Goal: Task Accomplishment & Management: Manage account settings

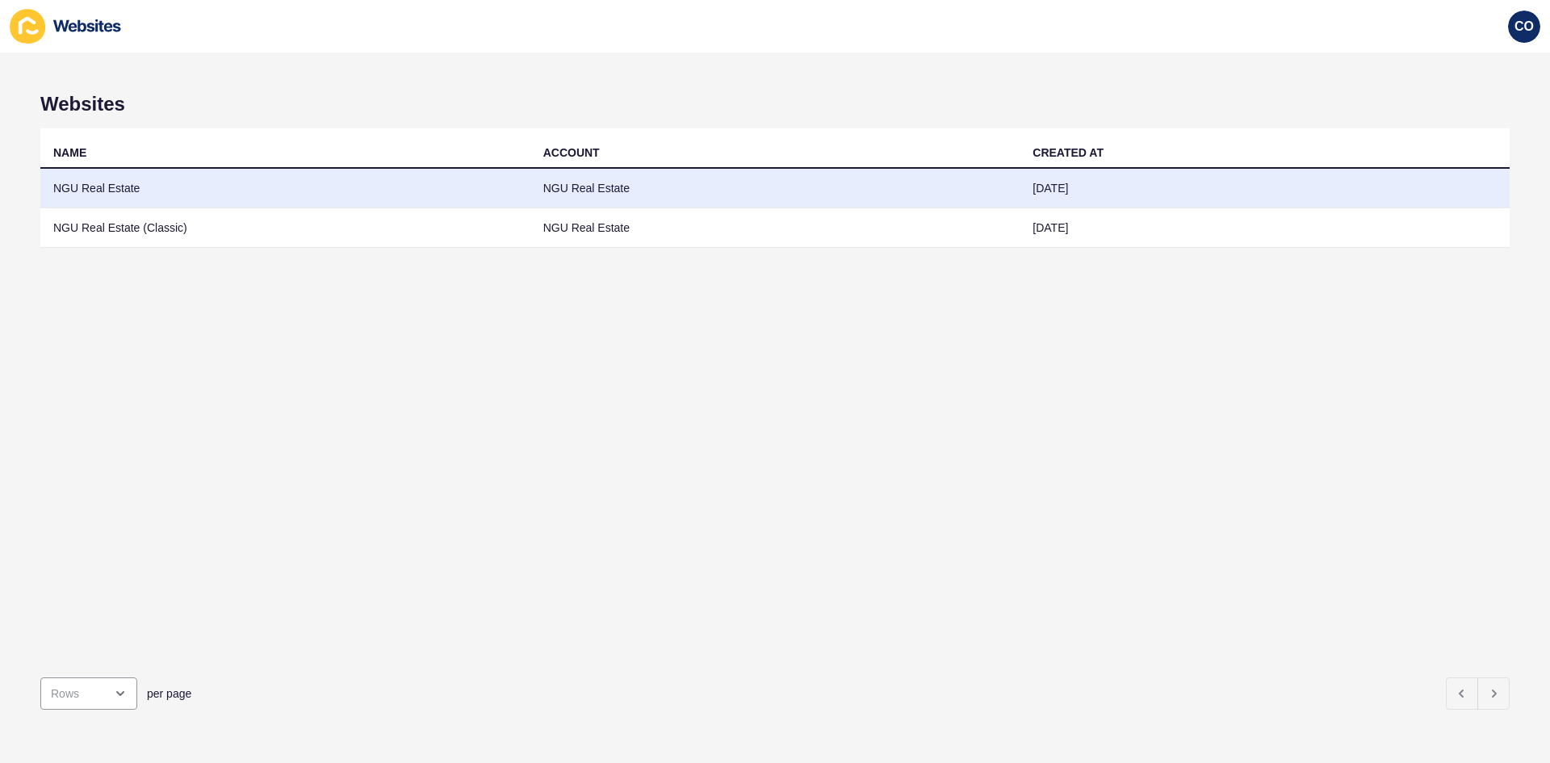
click at [119, 190] on td "NGU Real Estate" at bounding box center [285, 189] width 490 height 40
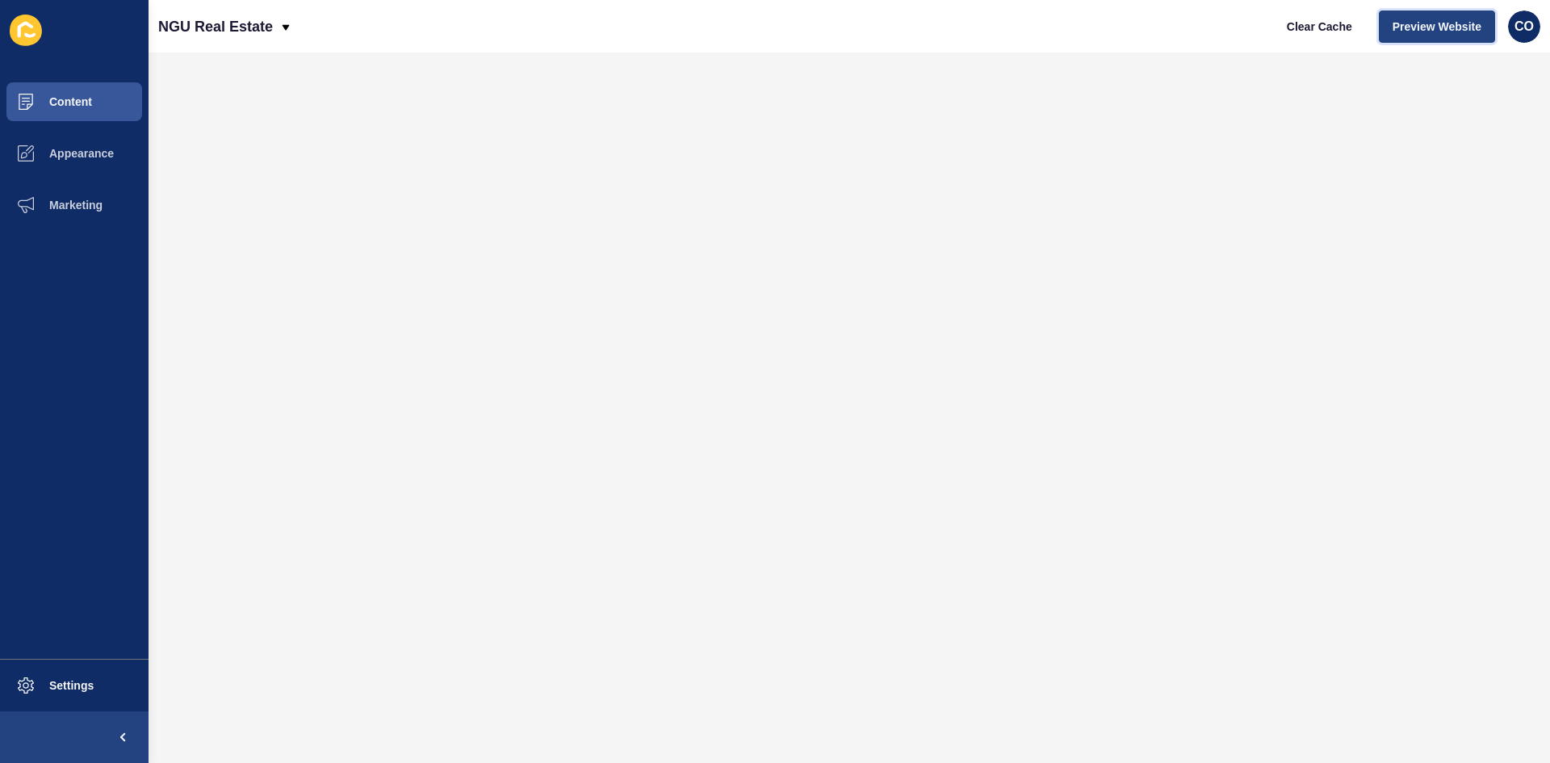
click at [1239, 24] on span "Preview Website" at bounding box center [1437, 27] width 89 height 16
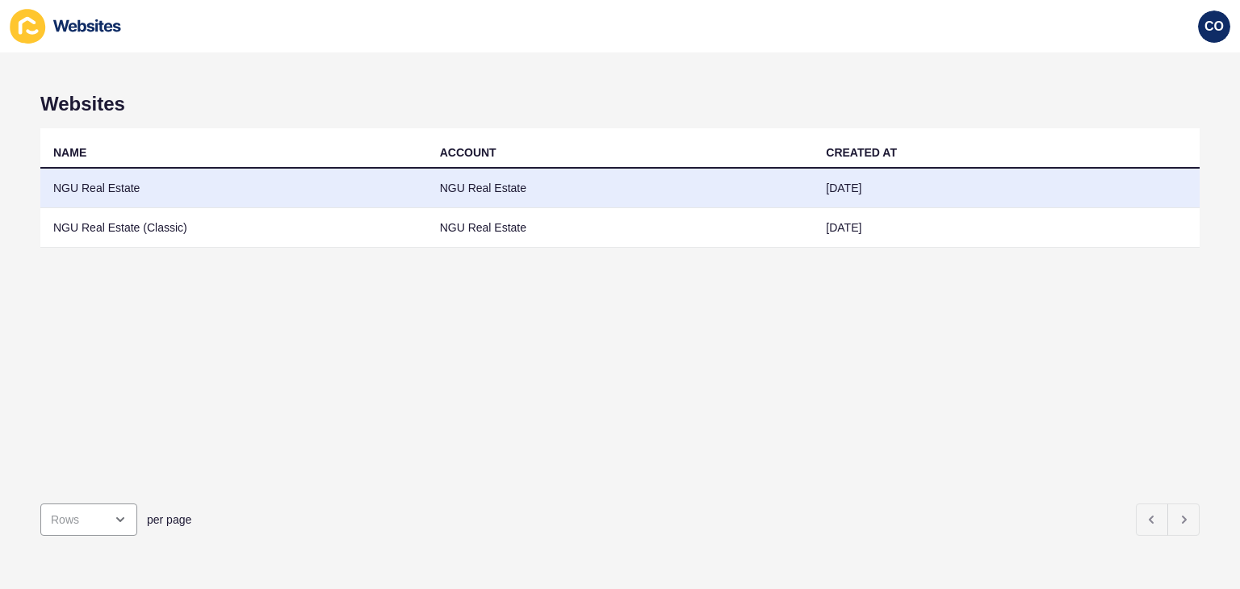
click at [97, 191] on td "NGU Real Estate" at bounding box center [233, 189] width 387 height 40
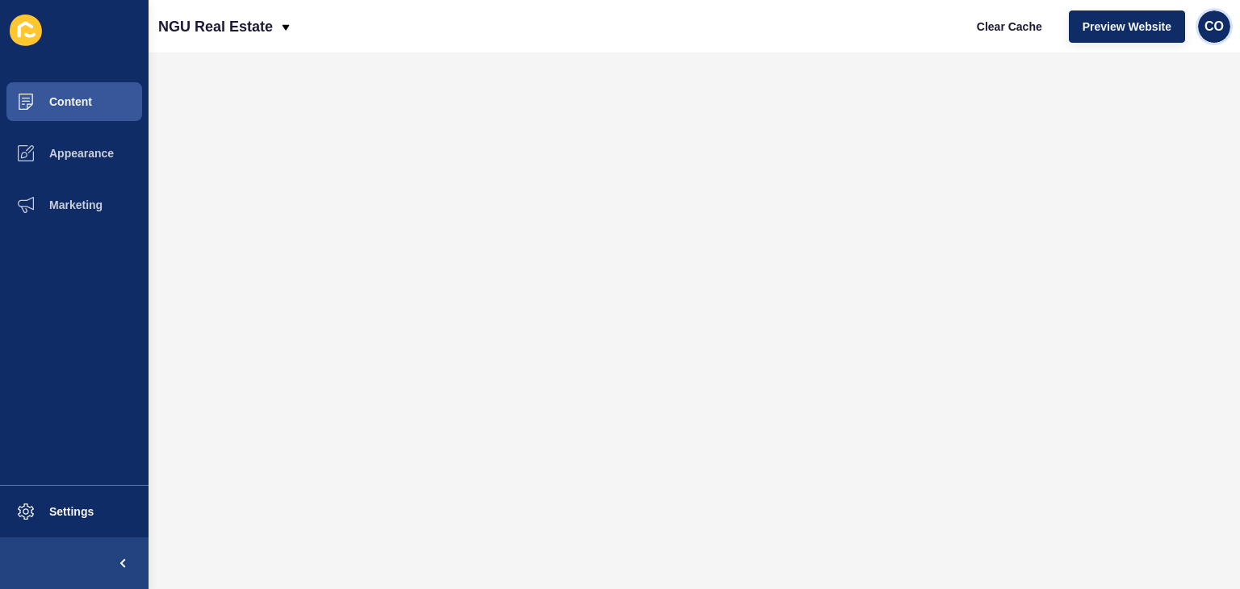
click at [1220, 27] on span "CO" at bounding box center [1214, 27] width 19 height 16
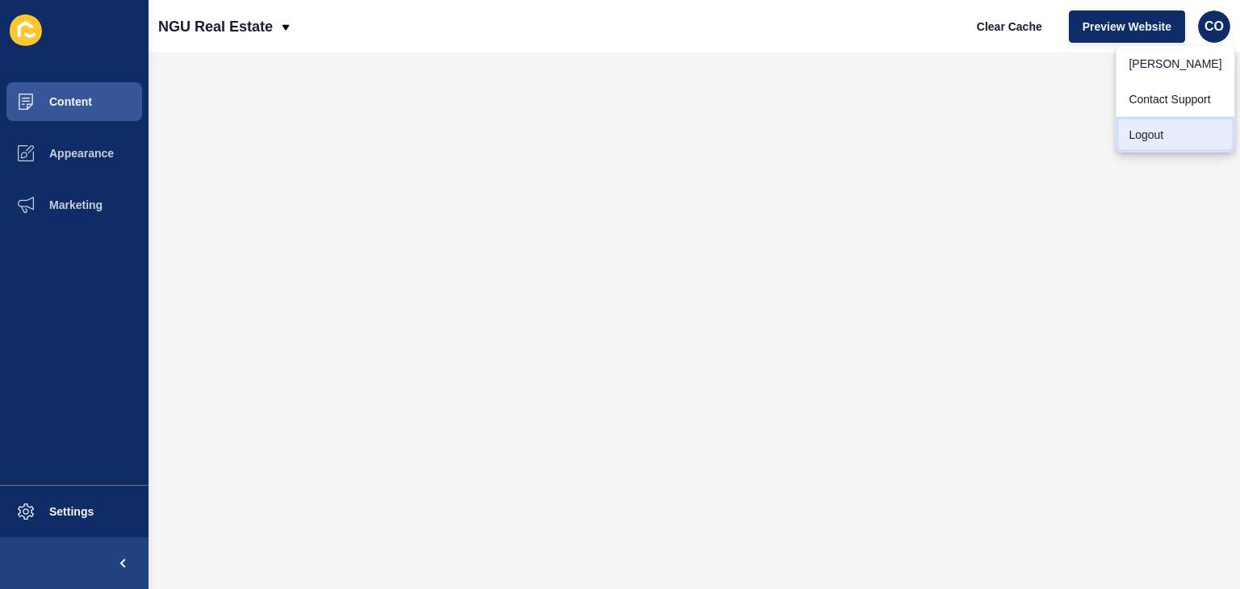
click at [1156, 135] on link "Logout" at bounding box center [1175, 135] width 119 height 36
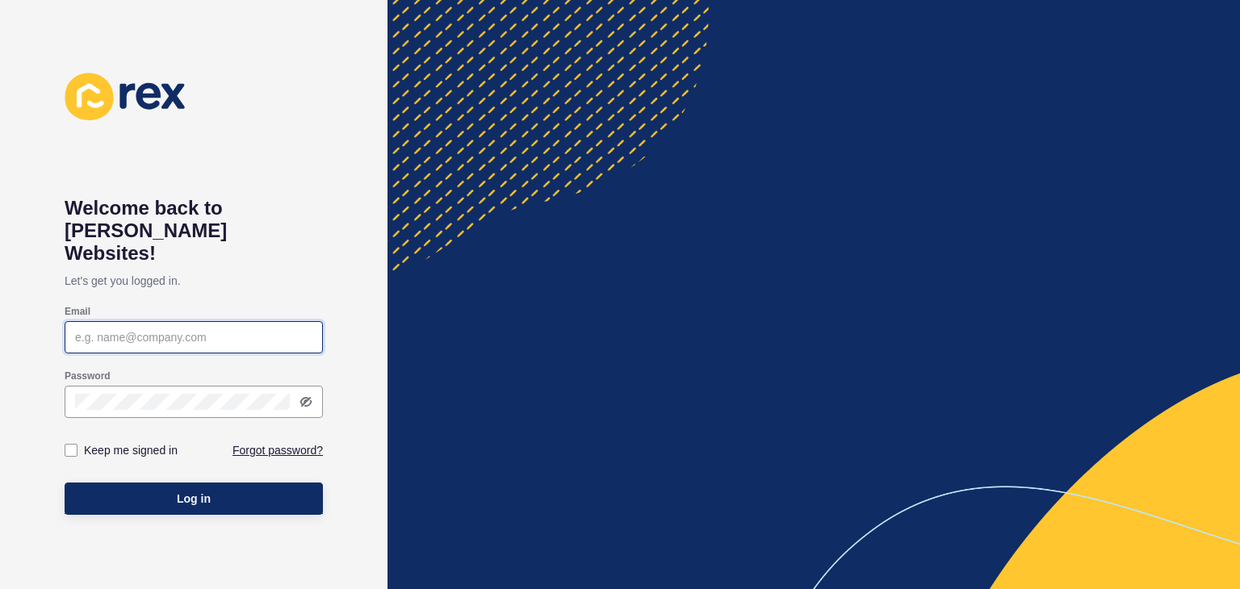
click at [75, 329] on input "Email" at bounding box center [193, 337] width 237 height 16
paste input "hristian.oliveros@rexsoftware.com.au"
type input "christian.oliveros@rexsoftware.com.au"
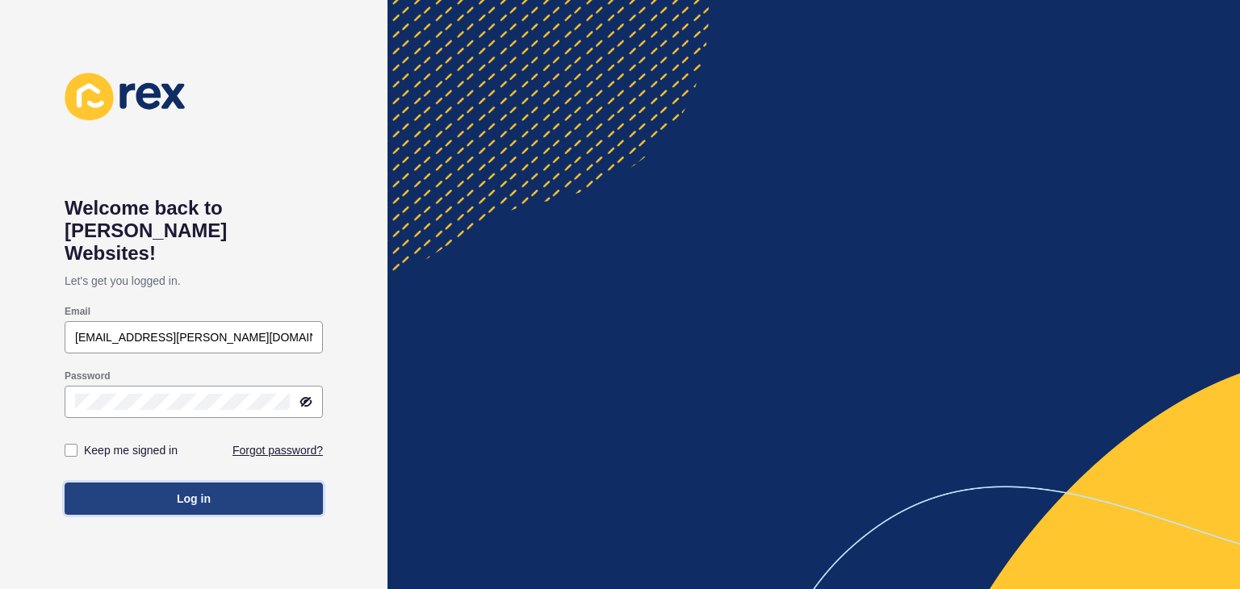
click at [157, 483] on button "Log in" at bounding box center [194, 499] width 258 height 32
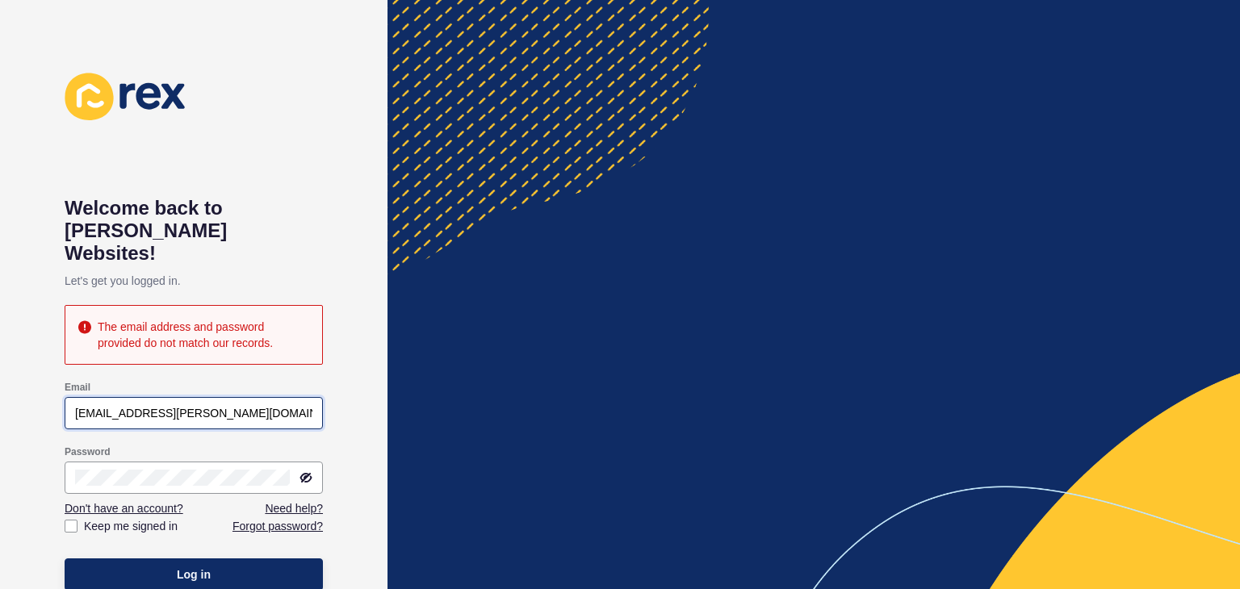
click at [275, 405] on input "christian.oliveros@rexsoftware.com.au" at bounding box center [193, 413] width 237 height 16
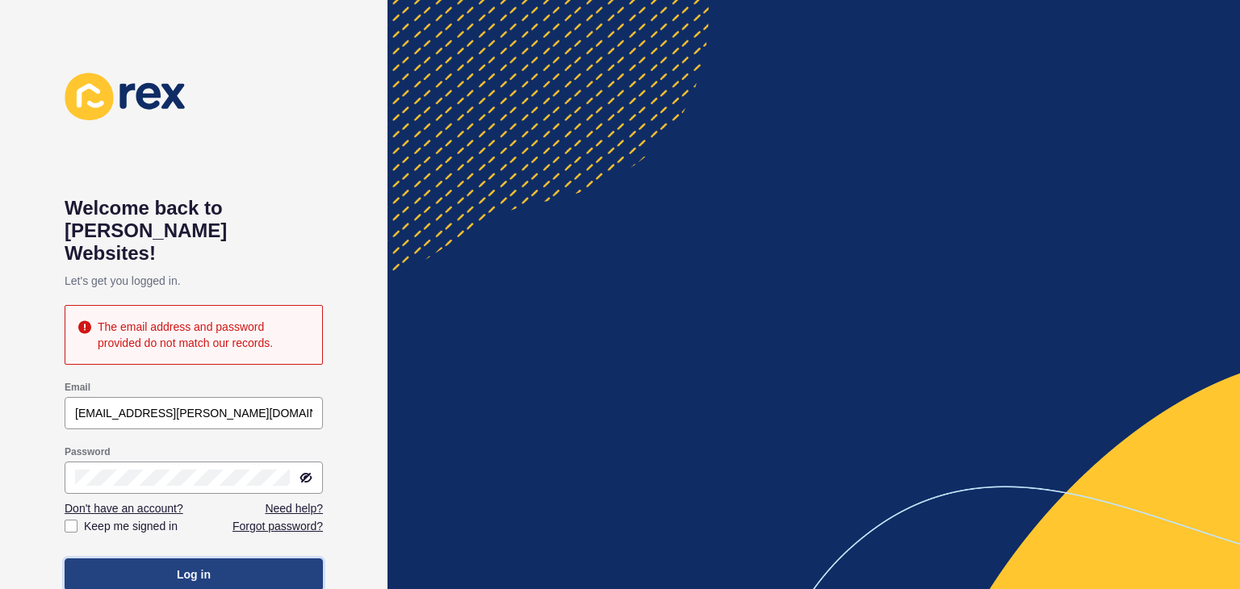
click at [228, 559] on button "Log in" at bounding box center [194, 575] width 258 height 32
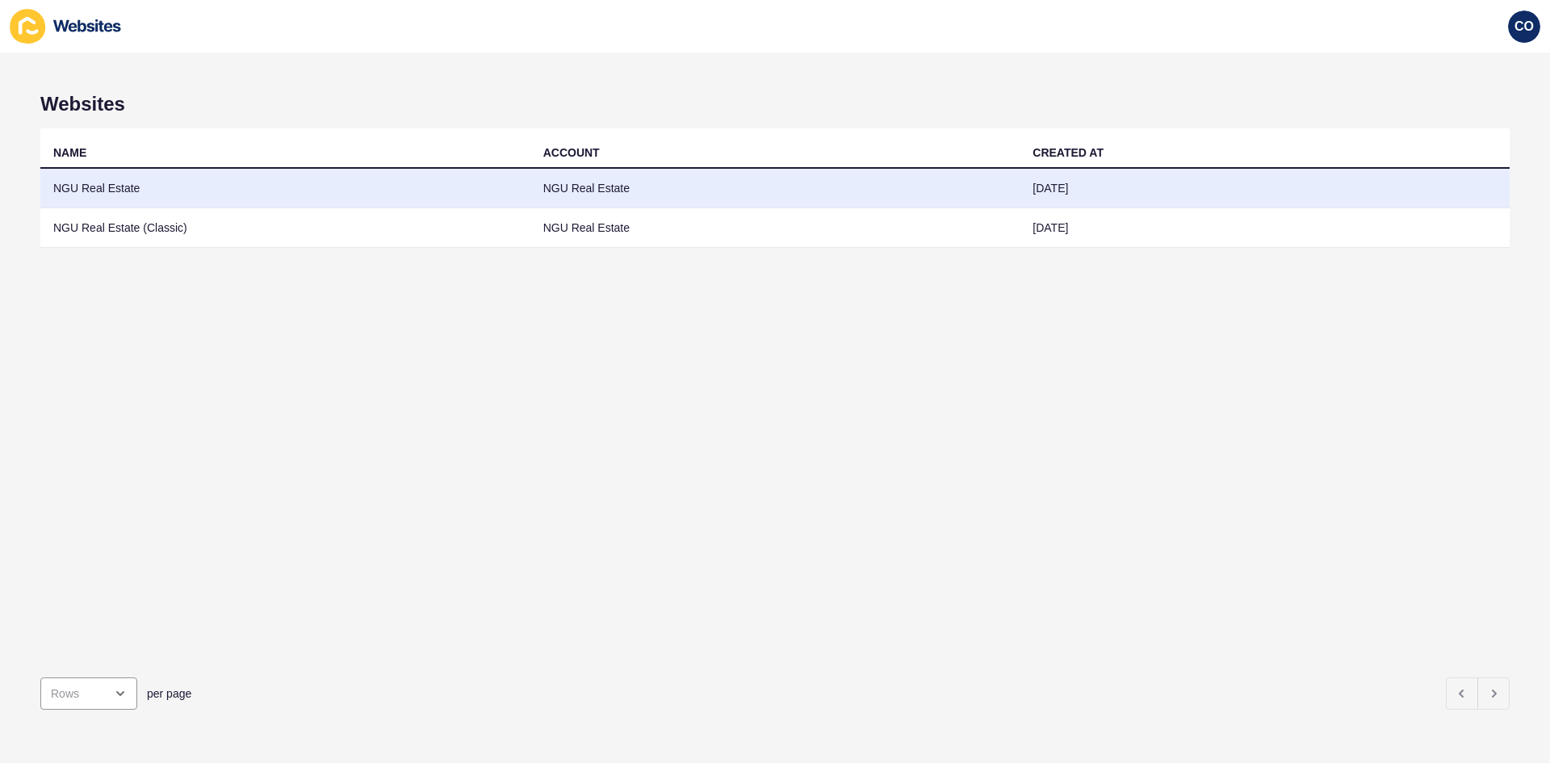
click at [115, 189] on td "NGU Real Estate" at bounding box center [285, 189] width 490 height 40
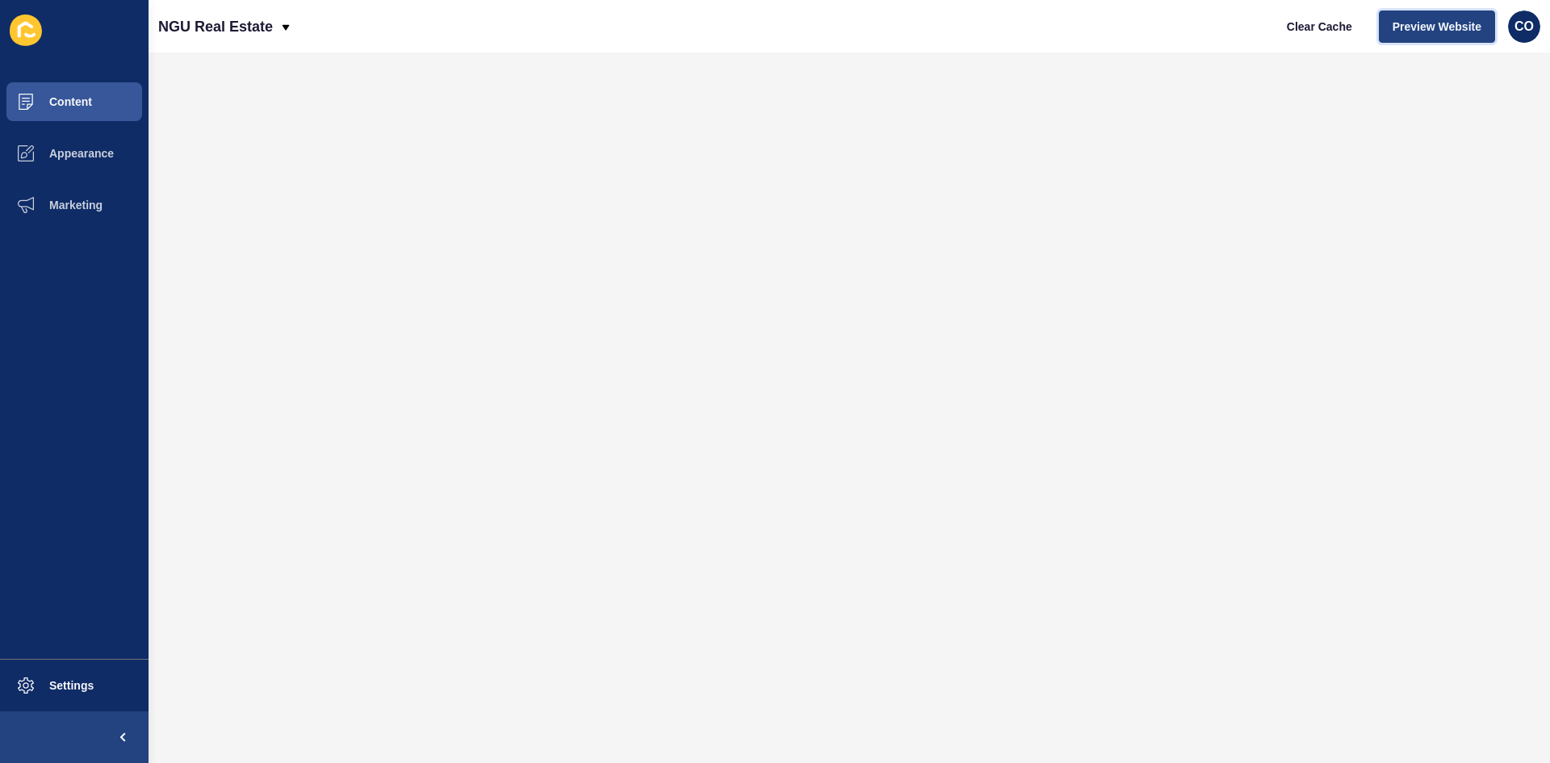
click at [1239, 30] on span "Preview Website" at bounding box center [1437, 27] width 89 height 16
click at [106, 95] on button "Content" at bounding box center [74, 102] width 149 height 52
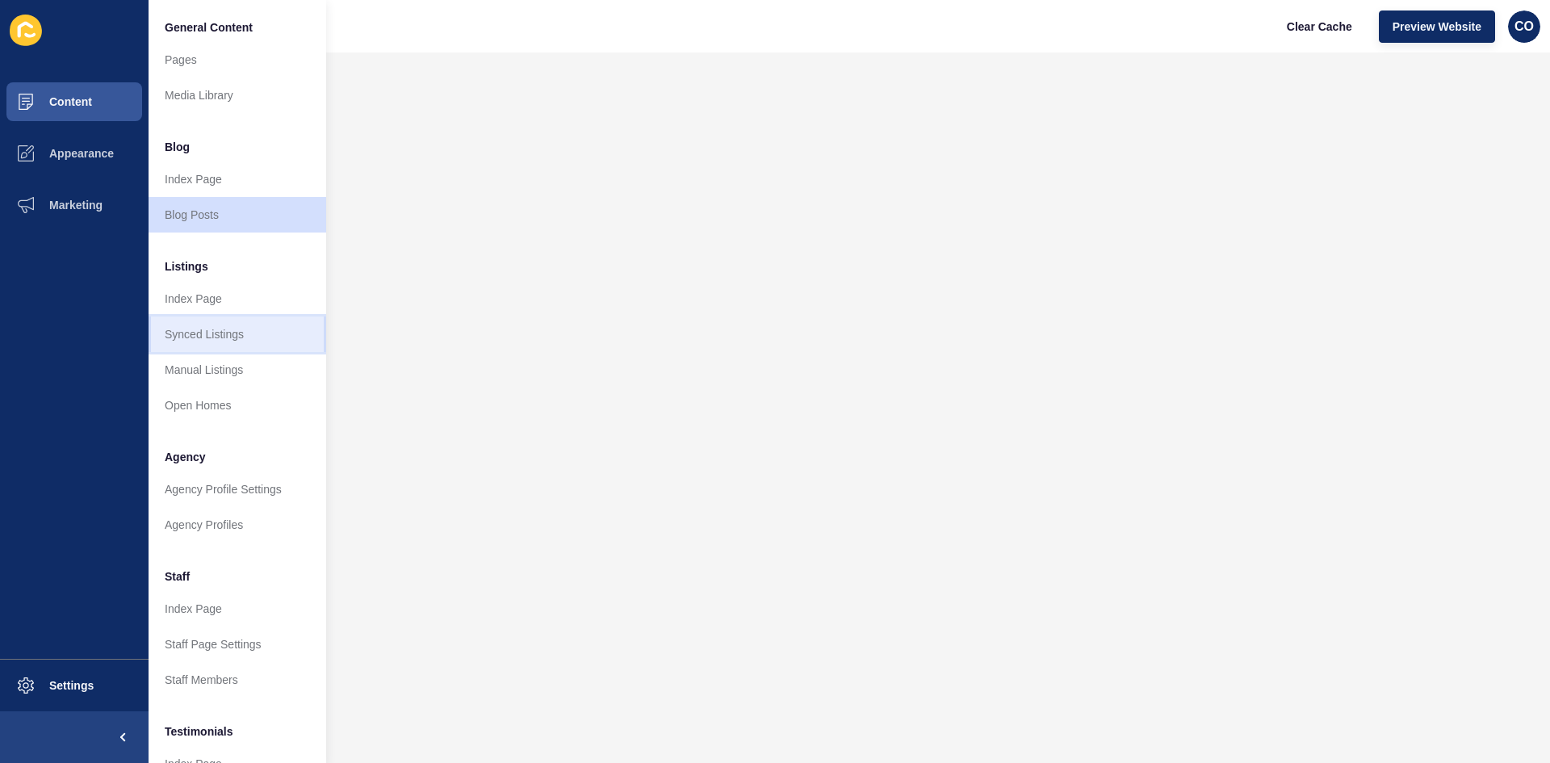
click at [249, 336] on link "Synced Listings" at bounding box center [238, 334] width 178 height 36
